Goal: Check status: Check status

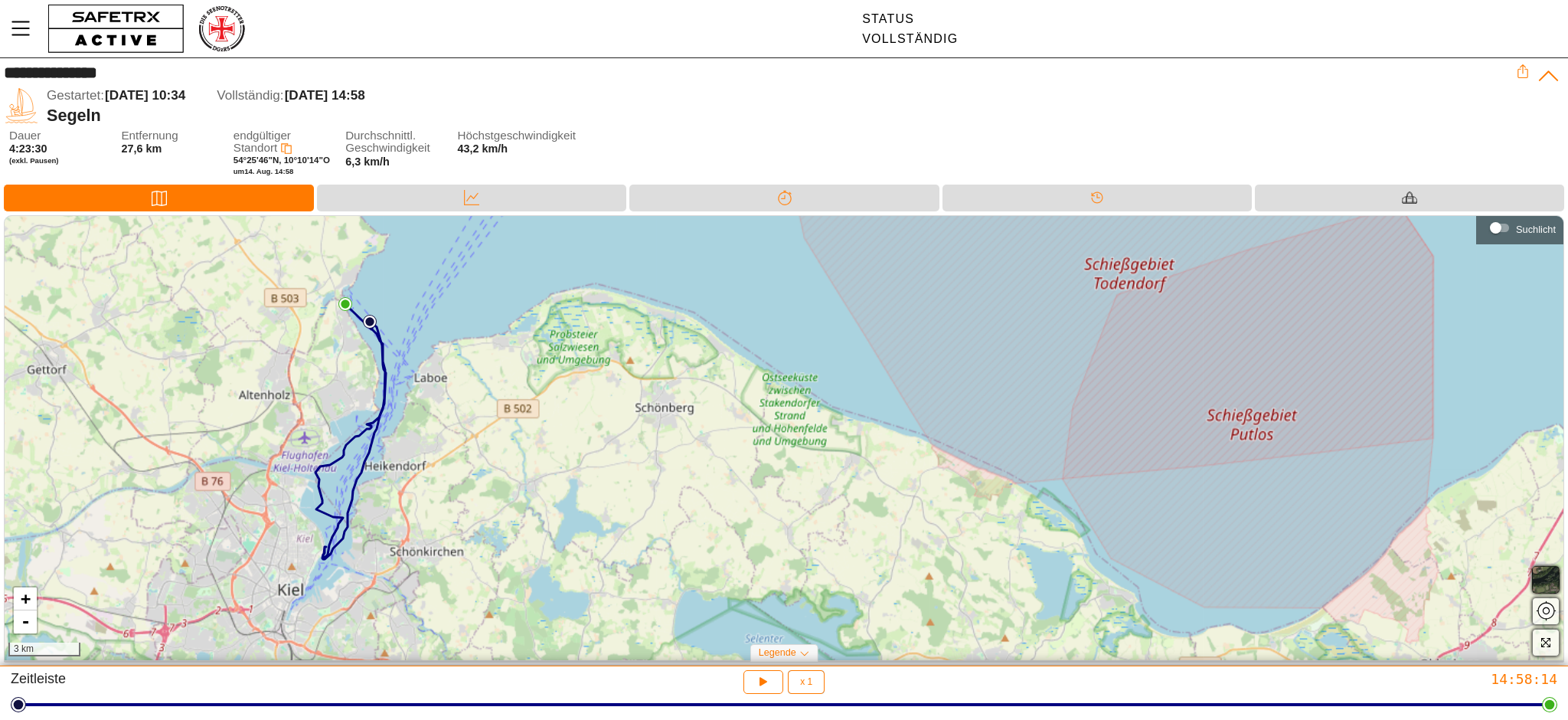
drag, startPoint x: 812, startPoint y: 467, endPoint x: 365, endPoint y: 501, distance: 448.3
click at [365, 501] on div "+ - 3 km" at bounding box center [783, 438] width 1558 height 444
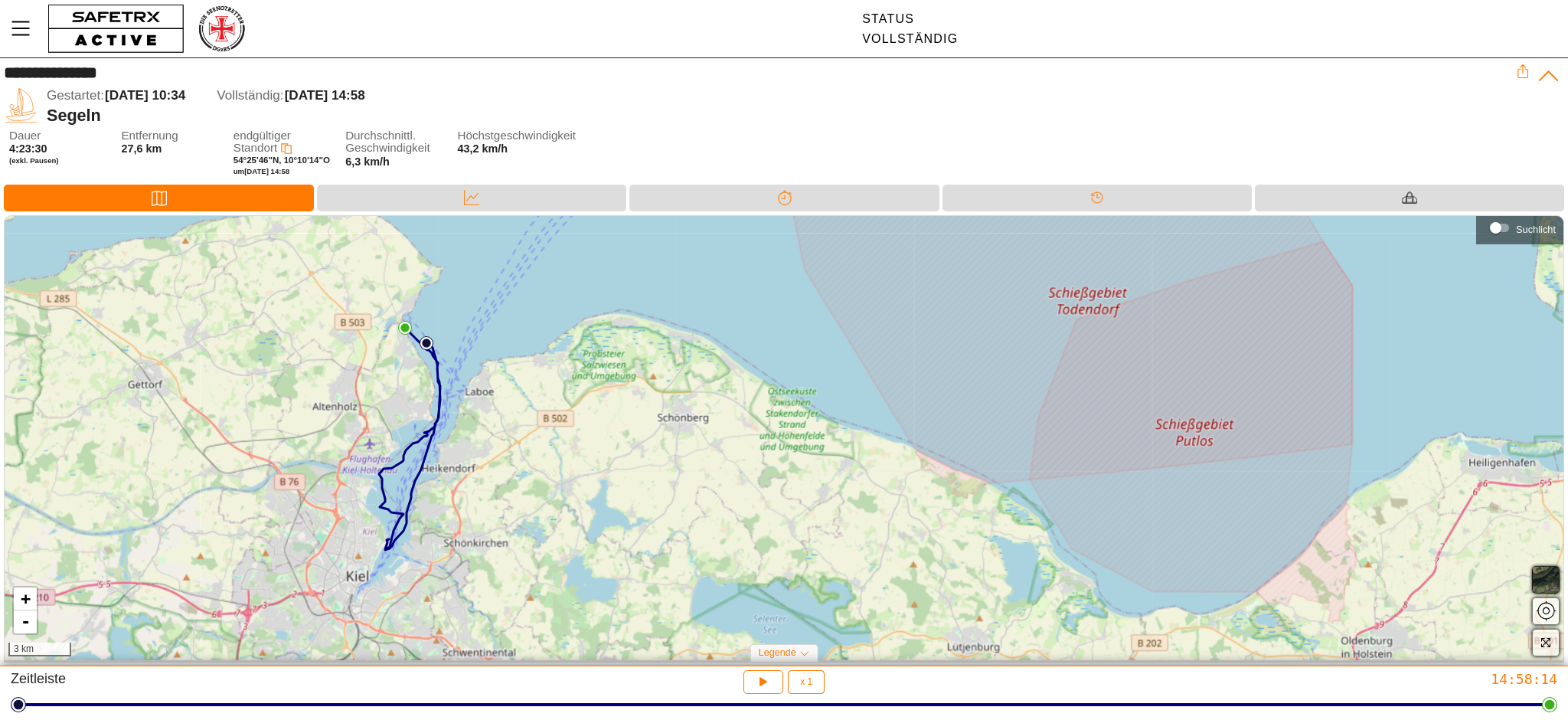
drag, startPoint x: 676, startPoint y: 423, endPoint x: 343, endPoint y: 434, distance: 333.2
click at [343, 434] on div "+ - 3 km" at bounding box center [783, 438] width 1558 height 444
click at [1518, 71] on icon at bounding box center [1523, 73] width 11 height 9
click at [695, 104] on div "Gestartet: [DATE] 10:34 Vollständig: [DATE] 14:58" at bounding box center [780, 95] width 1469 height 20
click at [737, 91] on div "Gestartet: [DATE] 10:34 Vollständig: [DATE] 14:58" at bounding box center [780, 95] width 1469 height 20
